Goal: Check status

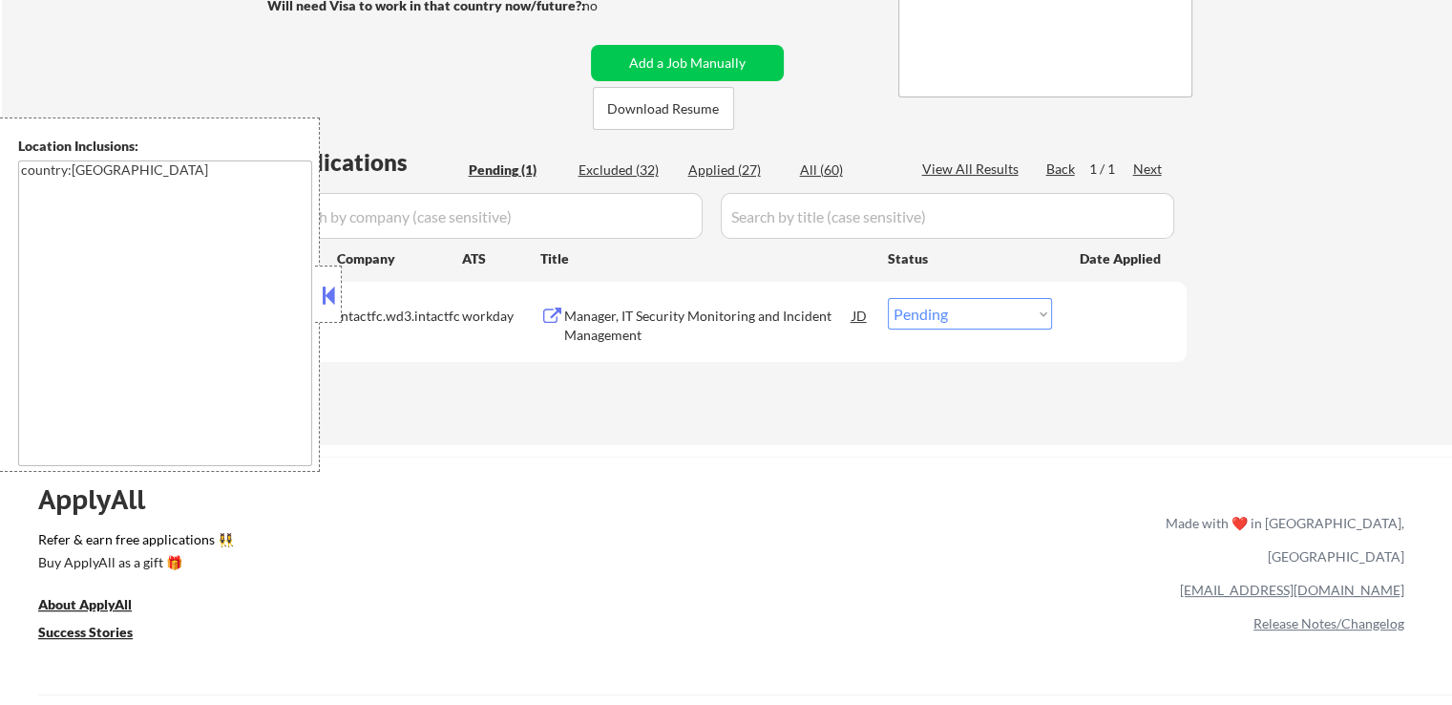
scroll to position [382, 0]
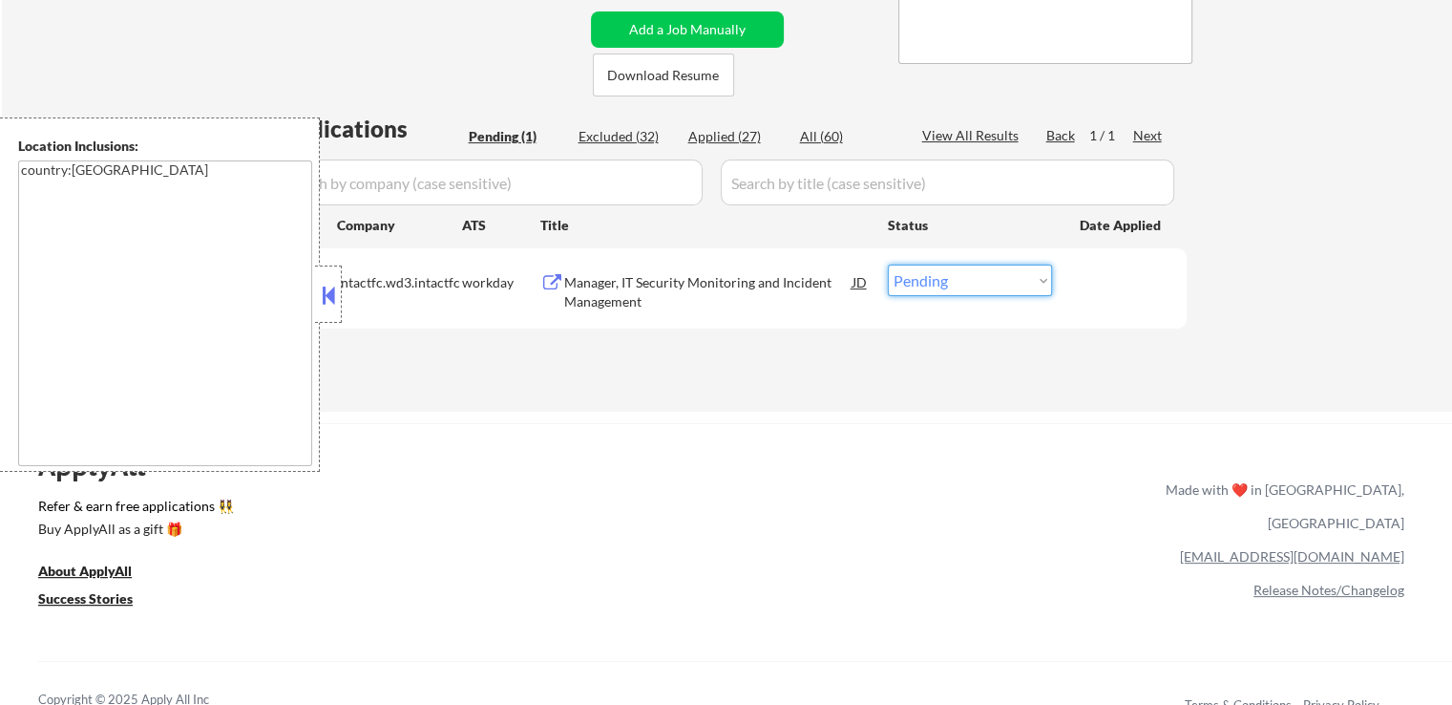
click at [965, 288] on select "Choose an option... Pending Applied Excluded (Questions) Excluded (Expired) Exc…" at bounding box center [970, 280] width 164 height 32
select select ""applied""
click at [888, 264] on select "Choose an option... Pending Applied Excluded (Questions) Excluded (Expired) Exc…" at bounding box center [970, 280] width 164 height 32
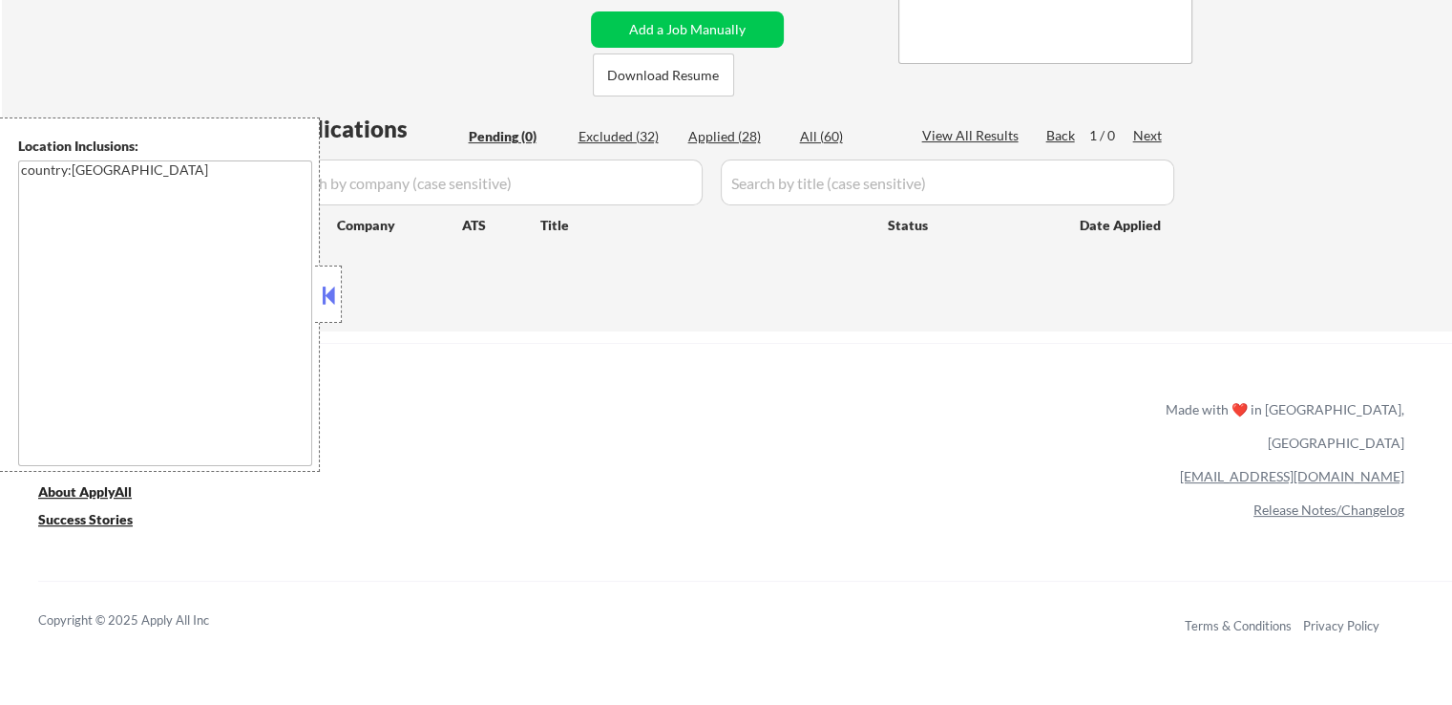
click at [741, 121] on div "Applications Pending (0) Excluded (32) Applied (28) All (60) View All Results B…" at bounding box center [726, 204] width 919 height 182
click at [737, 140] on div "Applied (28)" at bounding box center [735, 136] width 95 height 19
select select ""applied""
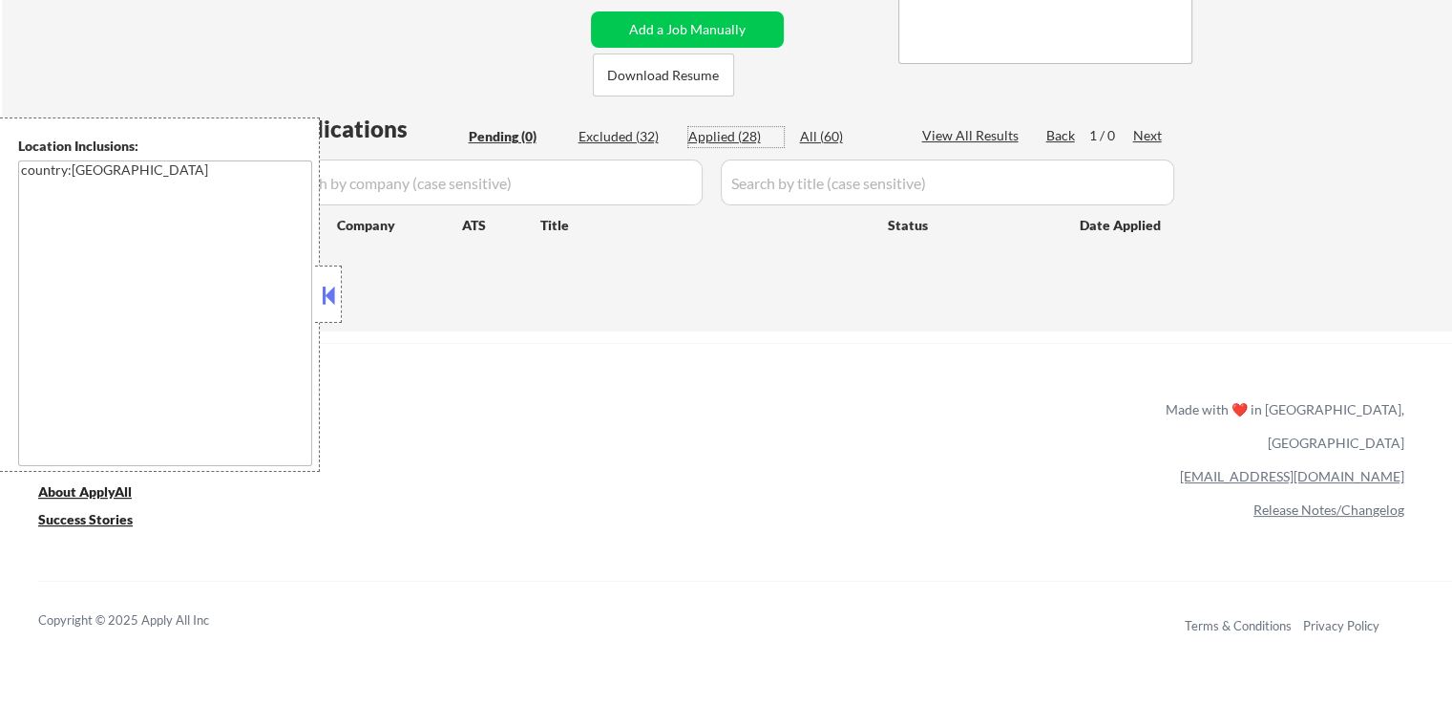
select select ""applied""
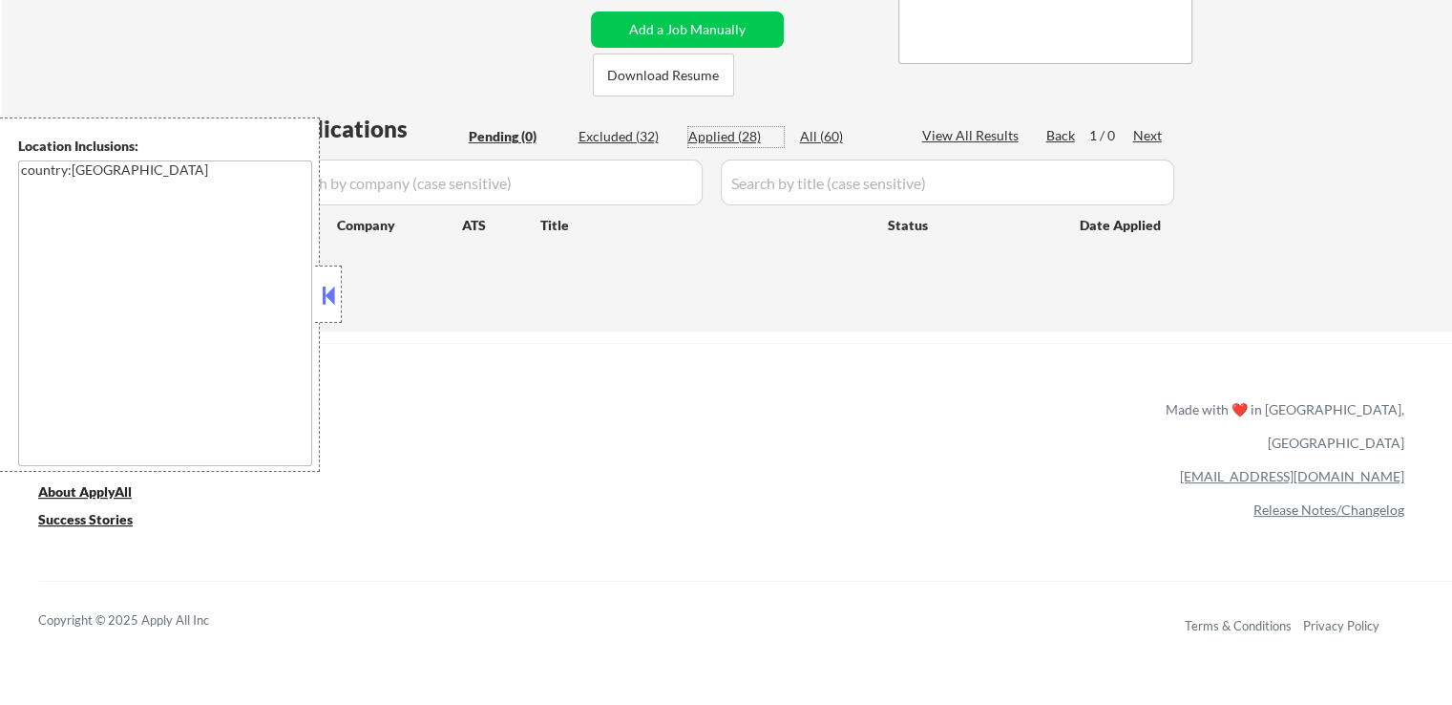
select select ""applied""
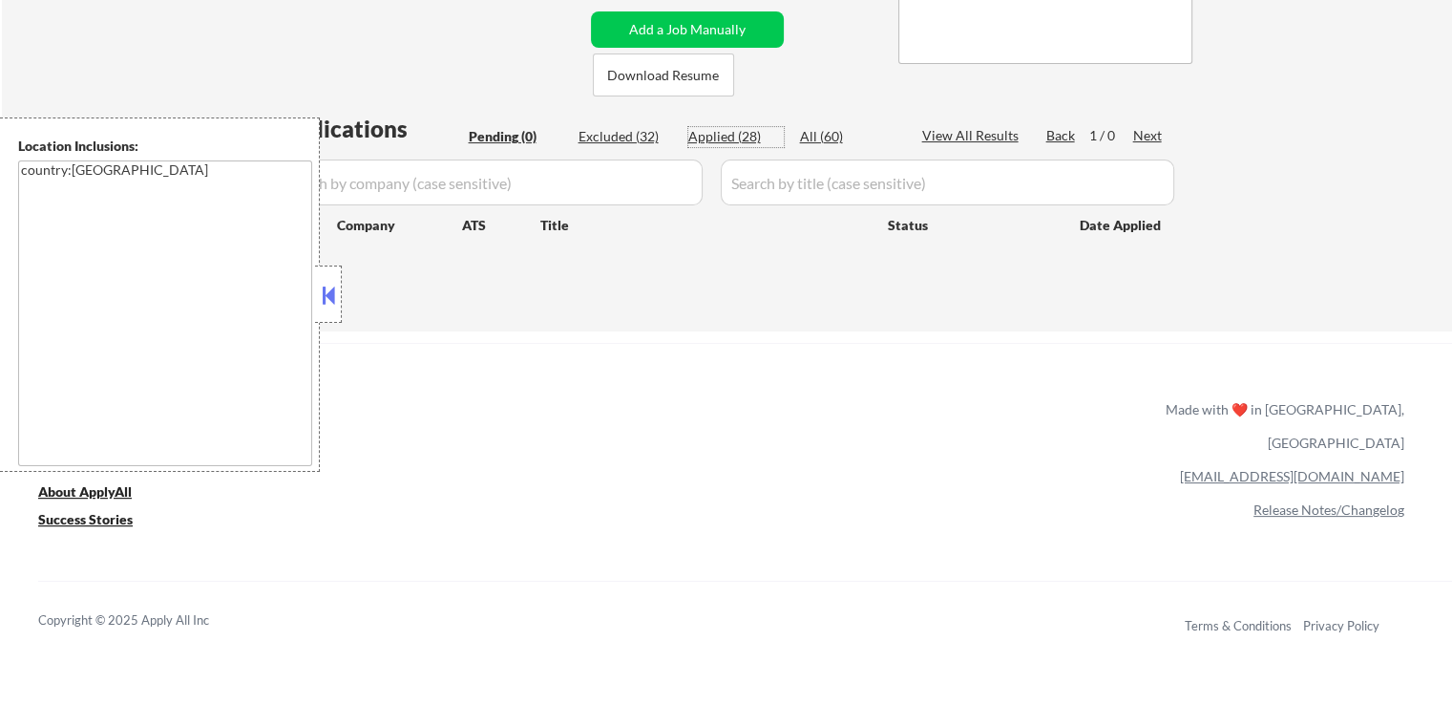
select select ""applied""
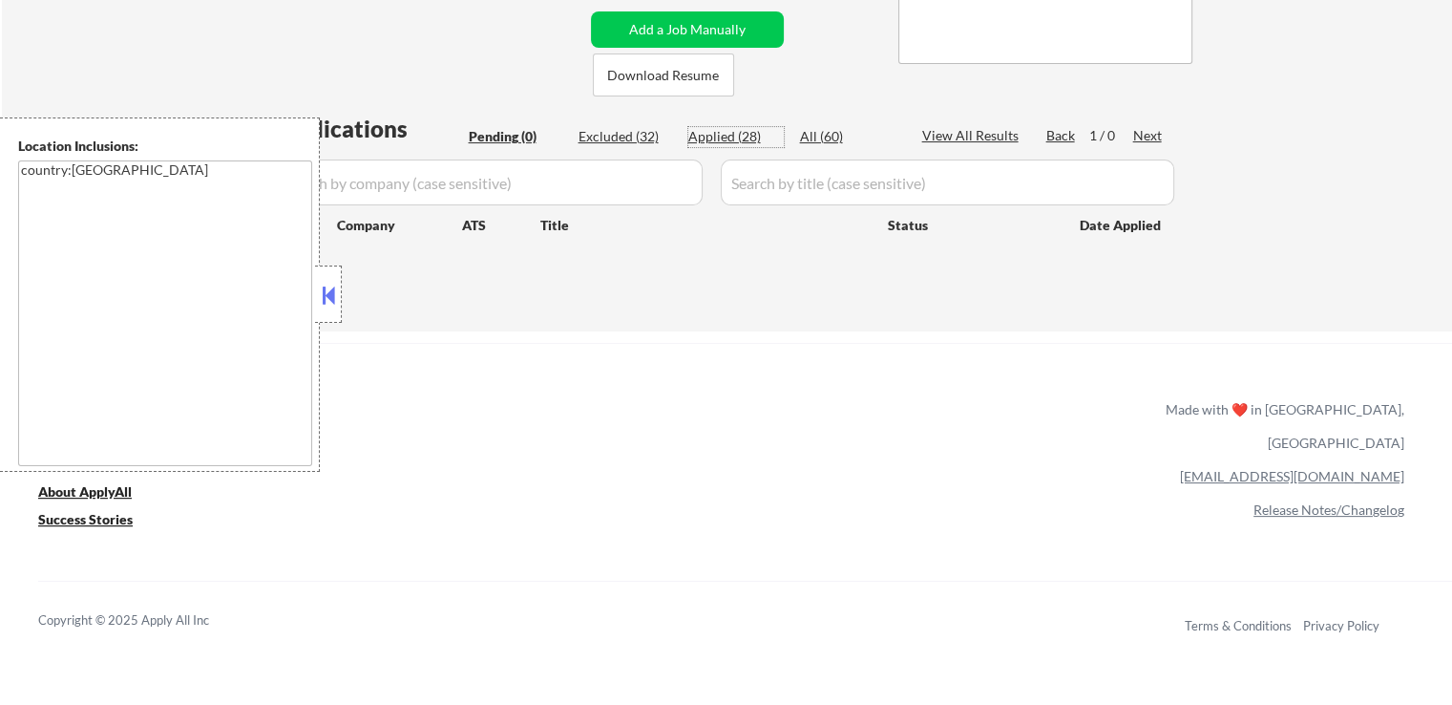
select select ""applied""
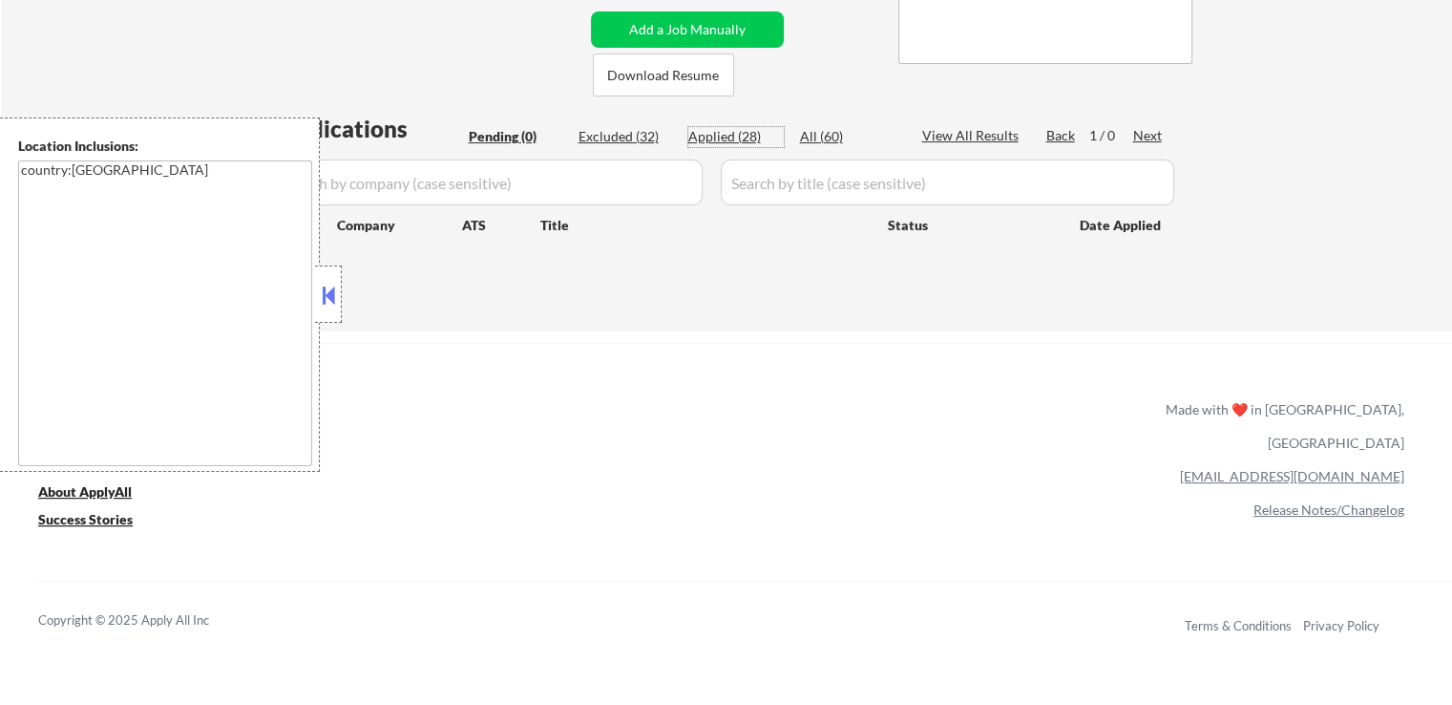
select select ""applied""
